Goal: Check status: Check status

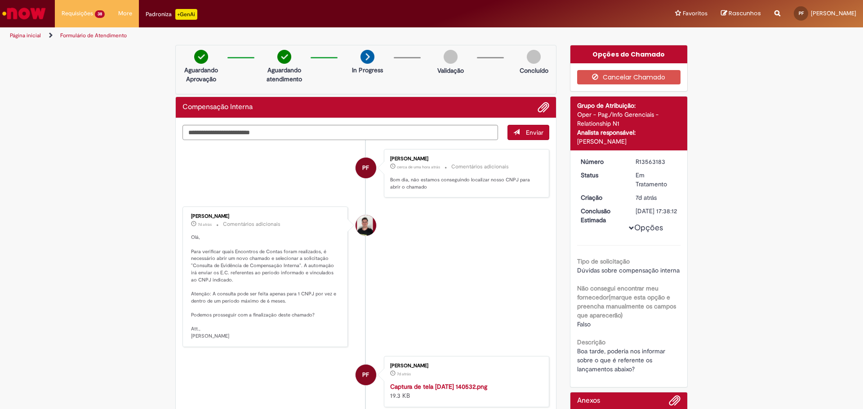
scroll to position [214, 0]
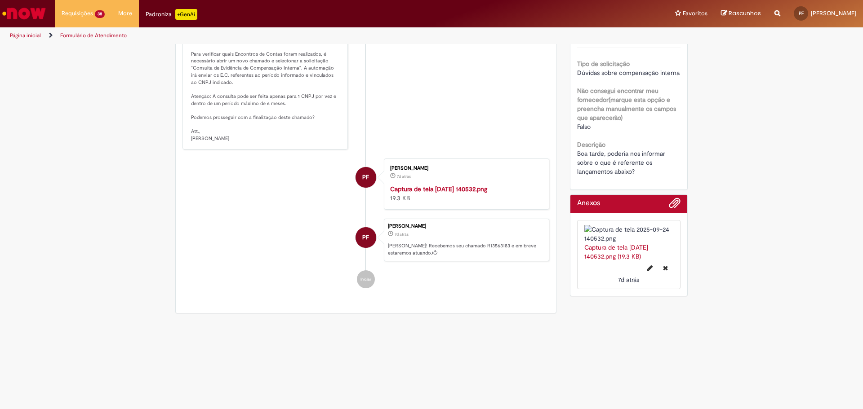
drag, startPoint x: 597, startPoint y: 357, endPoint x: 598, endPoint y: 362, distance: 5.0
click at [598, 360] on section "Formulário de Atendimento Verificar Código de Barras Aguardando Aprovação Aguar…" at bounding box center [431, 226] width 863 height 365
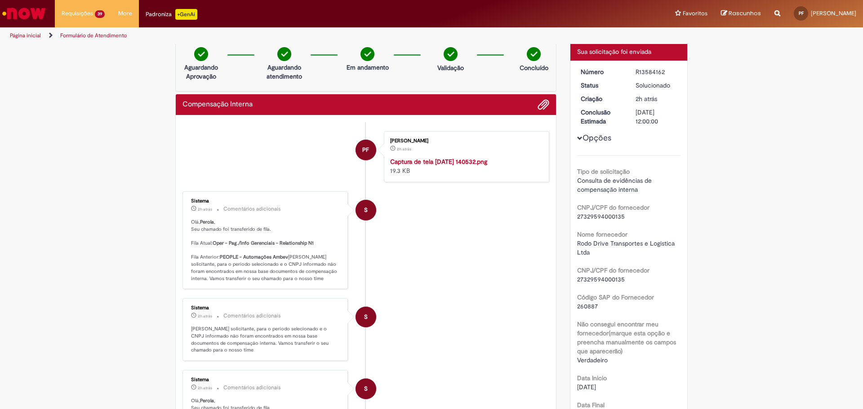
scroll to position [1, 0]
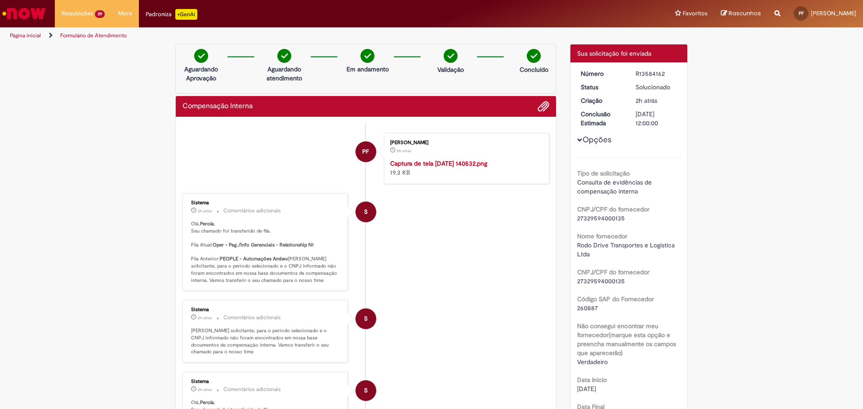
click at [425, 159] on img "Histórico de tíquete" at bounding box center [465, 159] width 150 height 0
